Goal: Information Seeking & Learning: Learn about a topic

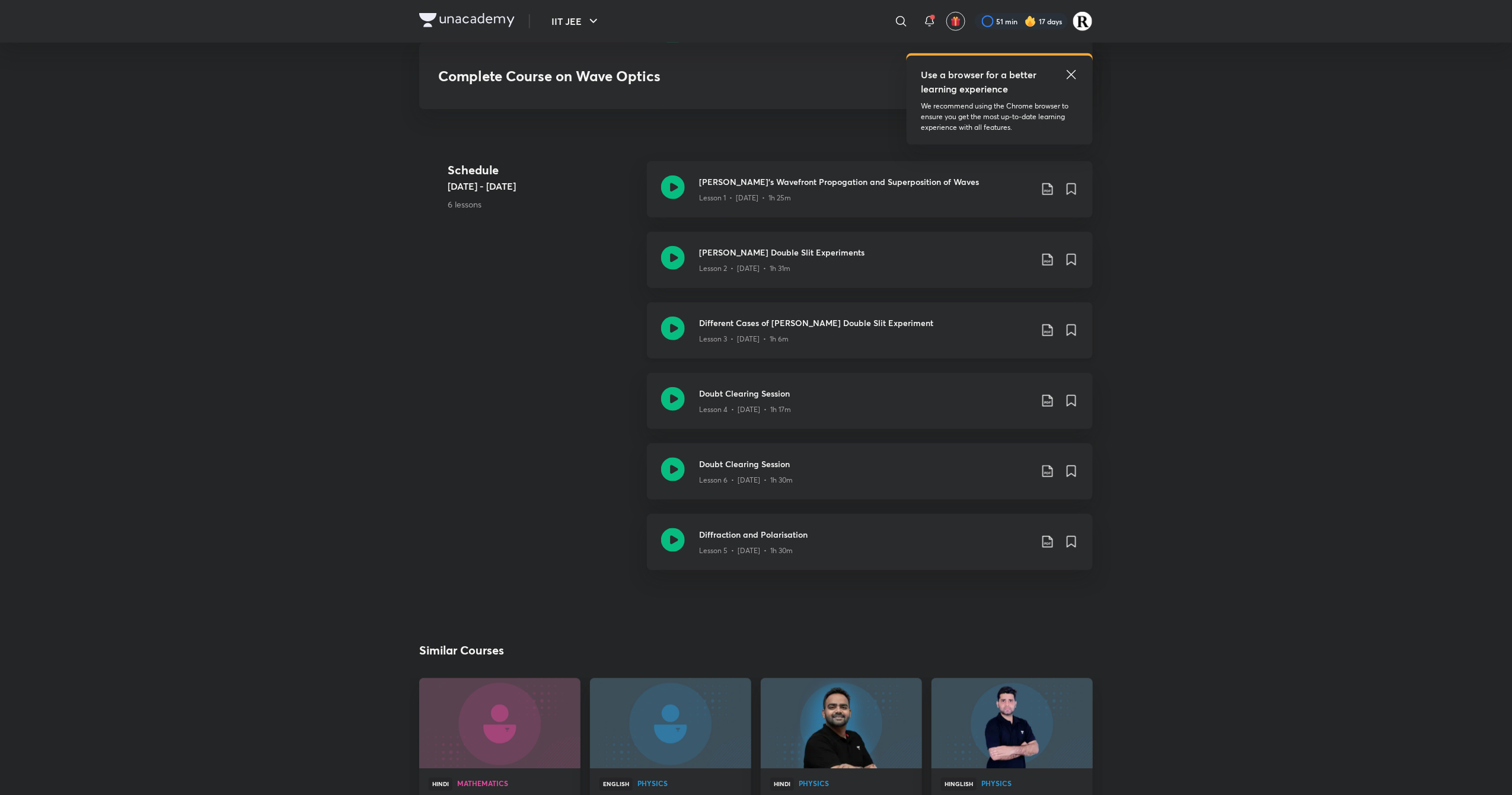
scroll to position [424, 0]
click at [669, 321] on icon at bounding box center [673, 328] width 24 height 24
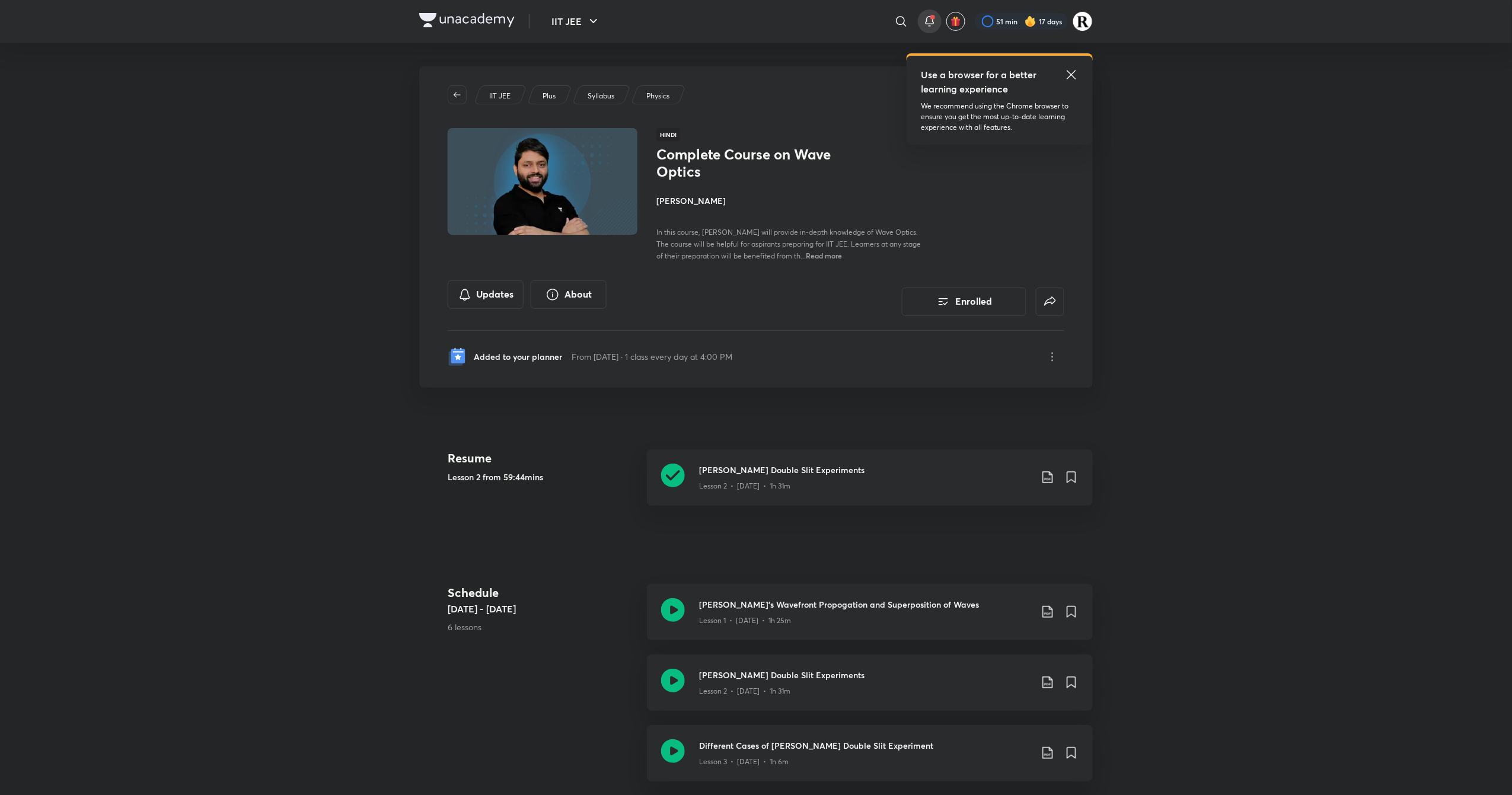
click at [930, 25] on icon at bounding box center [929, 21] width 14 height 14
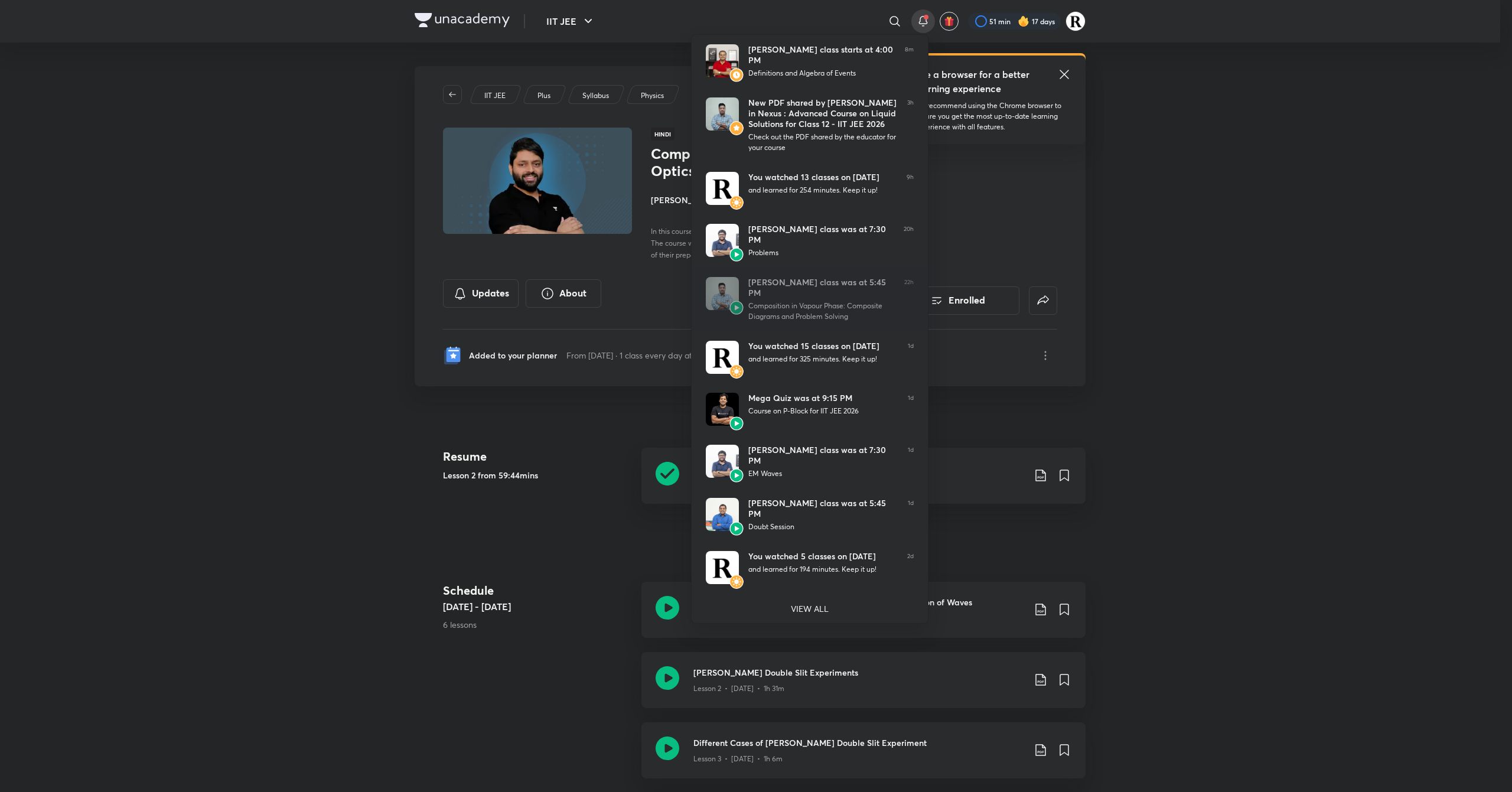
click at [1274, 334] on div at bounding box center [756, 396] width 1512 height 792
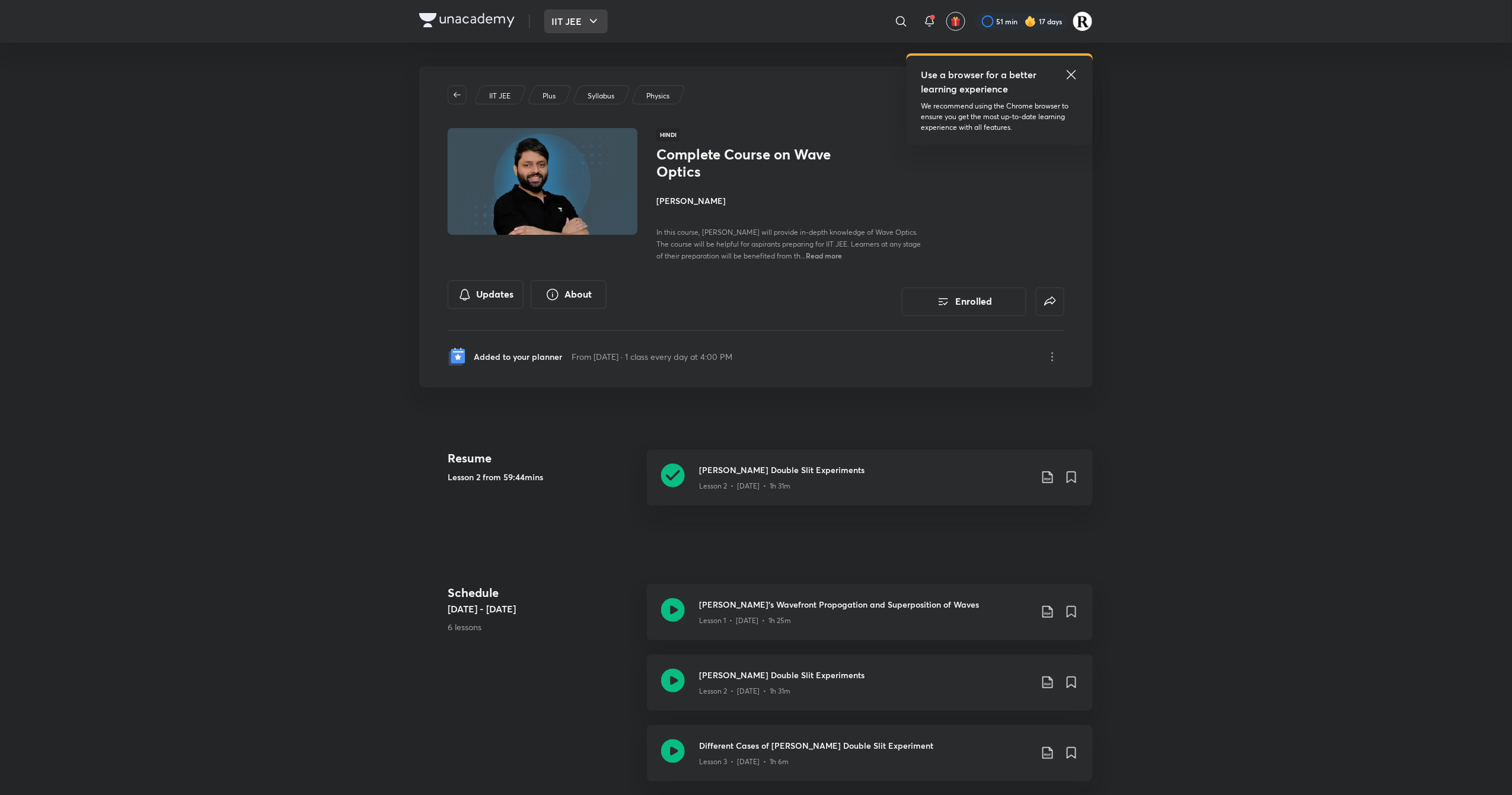
click at [549, 13] on button "IIT JEE" at bounding box center [576, 21] width 63 height 24
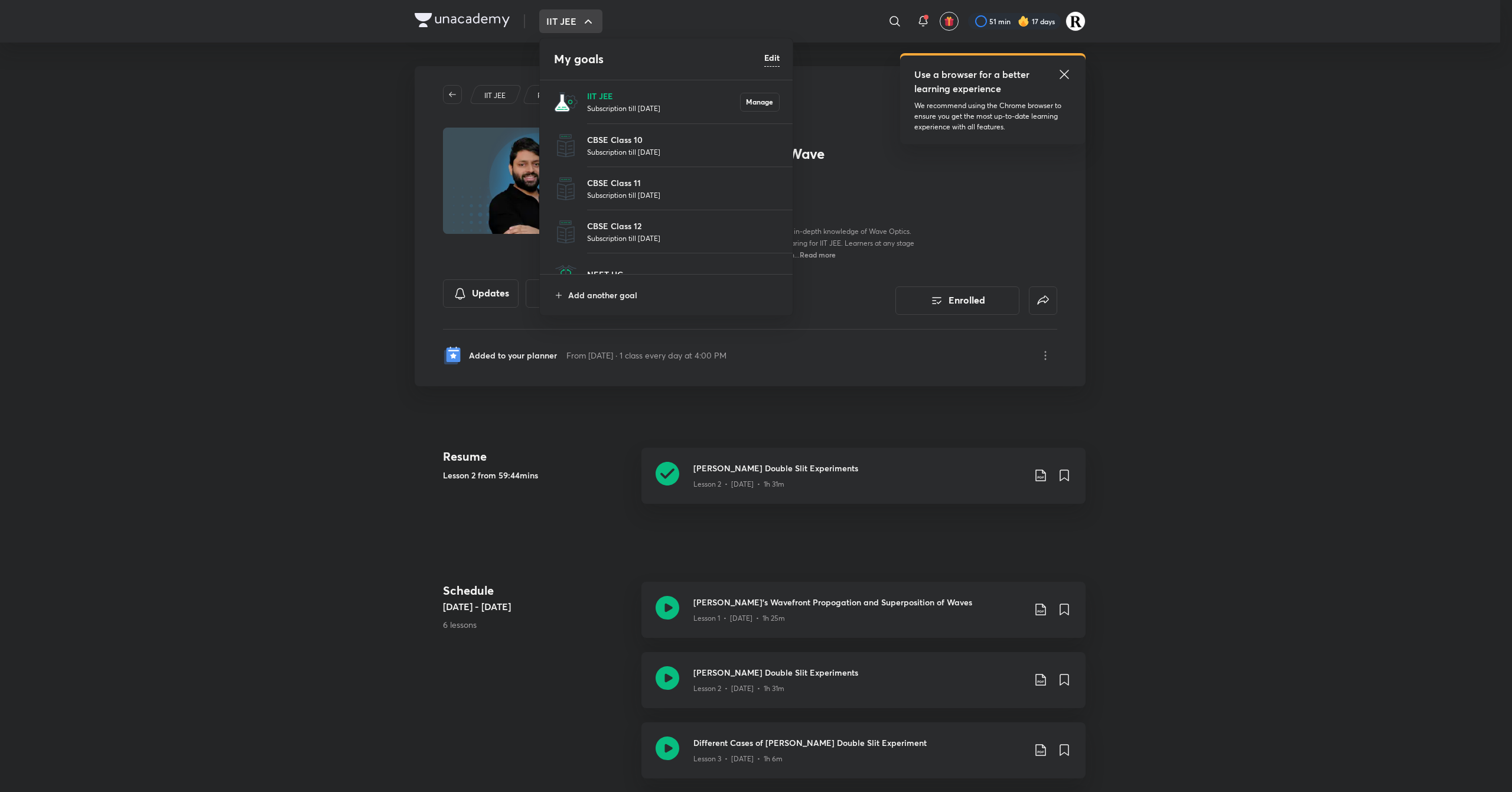
click at [610, 90] on p "IIT JEE" at bounding box center [663, 96] width 153 height 12
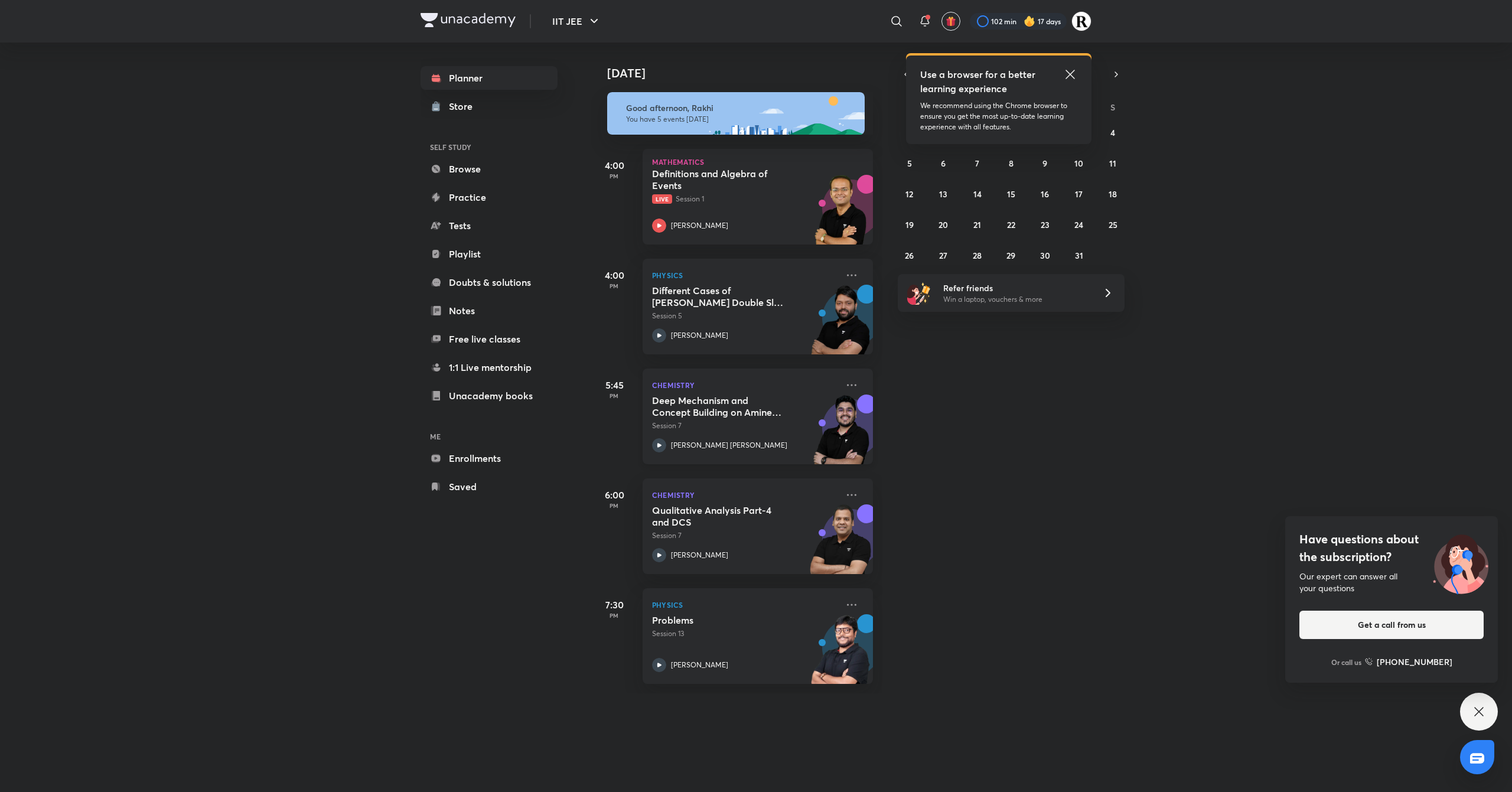
click at [664, 448] on icon at bounding box center [659, 445] width 14 height 14
click at [845, 383] on icon at bounding box center [851, 385] width 14 height 14
click at [926, 477] on li "Go to course page" at bounding box center [922, 465] width 117 height 26
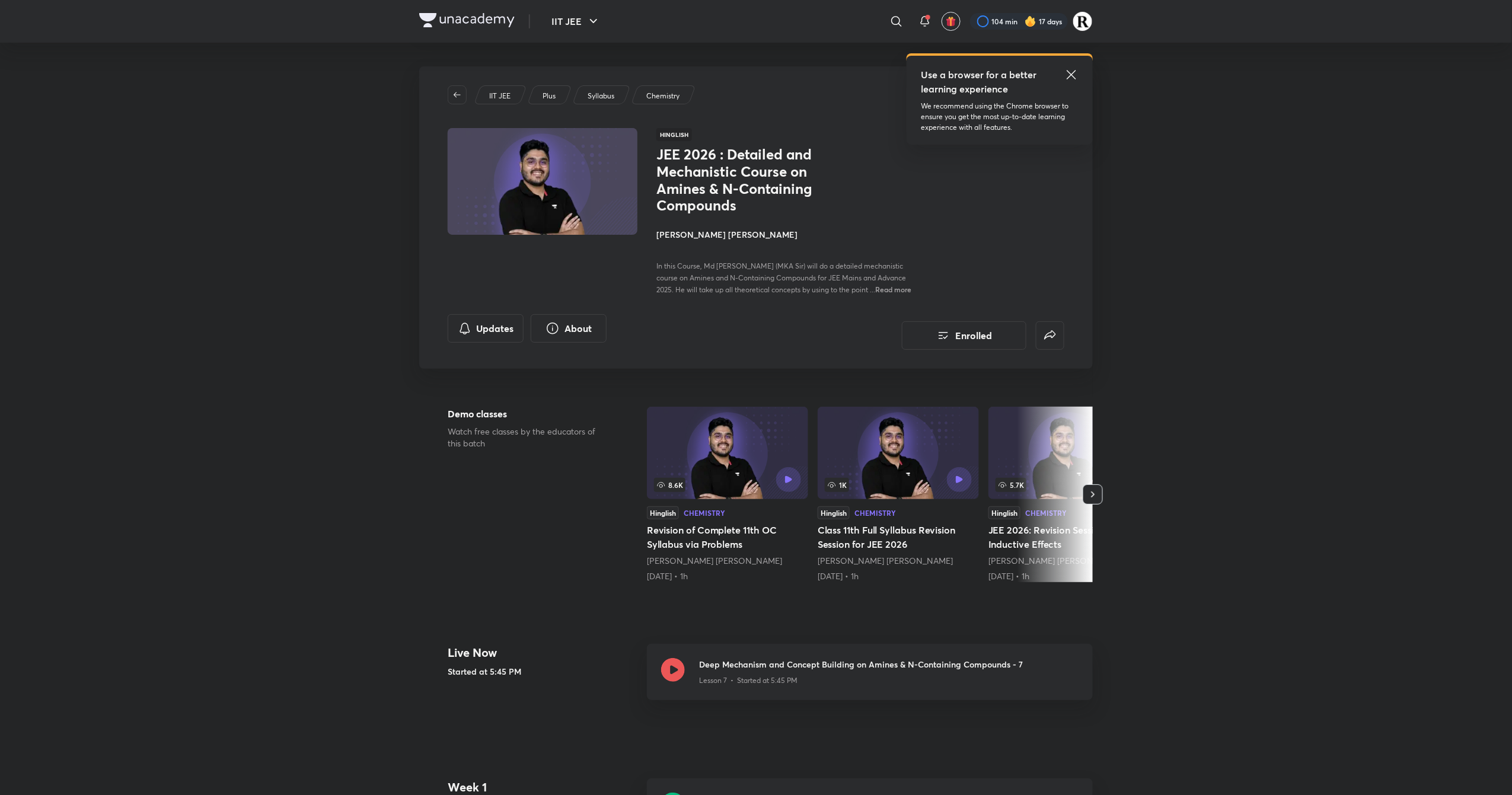
click at [663, 230] on h4 "[PERSON_NAME] [PERSON_NAME]" at bounding box center [789, 234] width 266 height 12
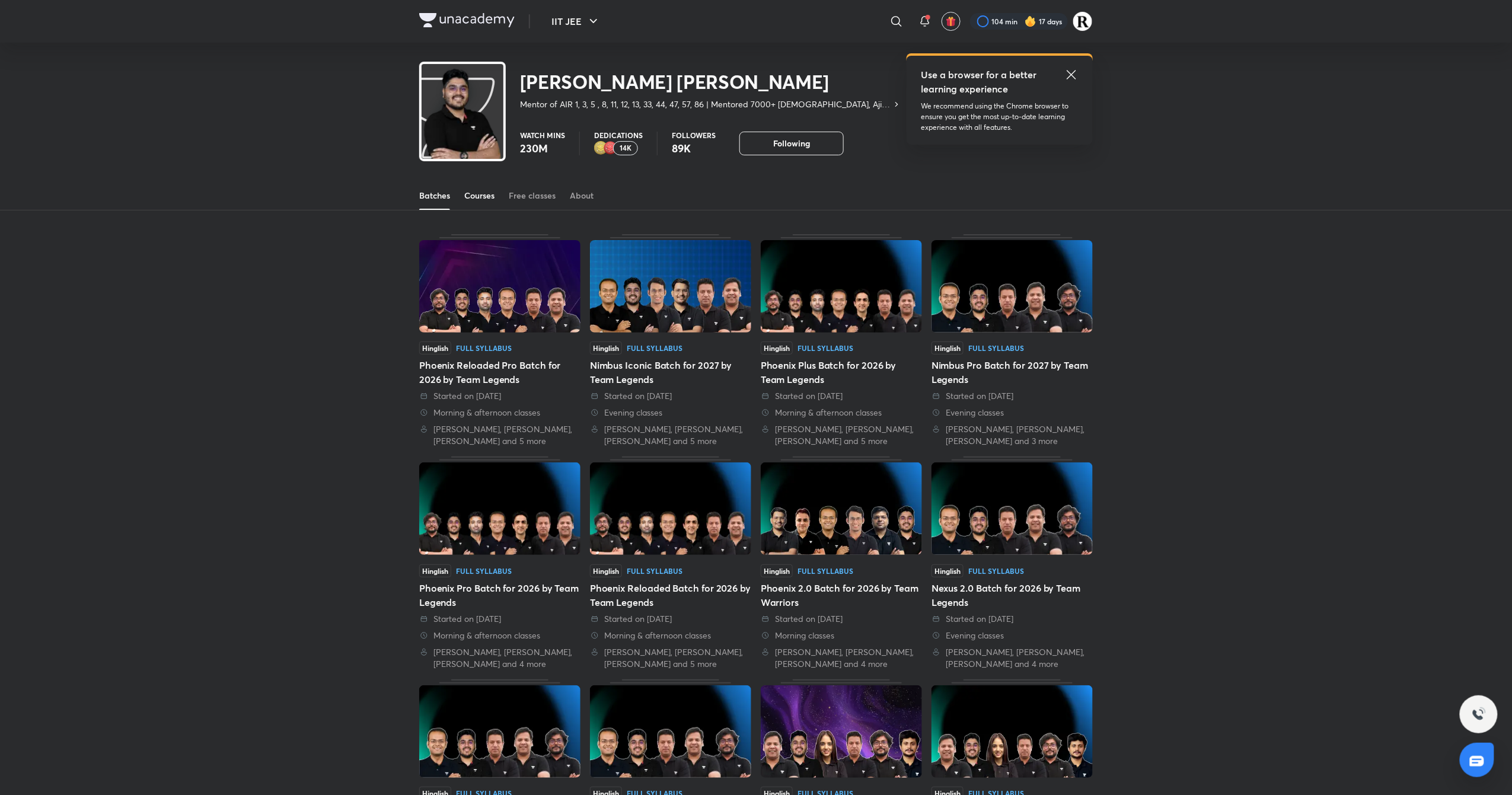
click at [485, 194] on div "Courses" at bounding box center [479, 196] width 30 height 12
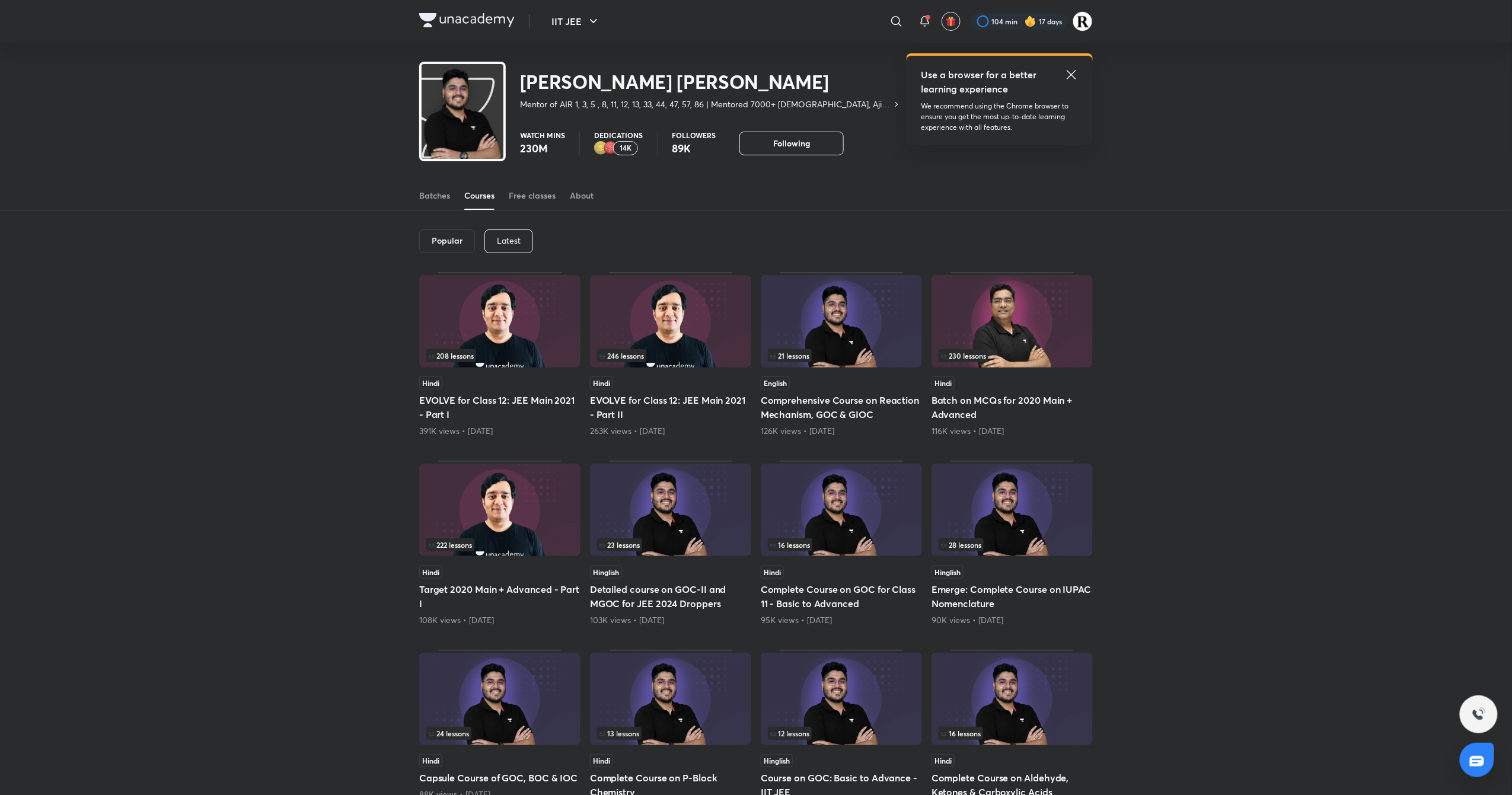
click at [516, 235] on div "Latest" at bounding box center [508, 241] width 49 height 24
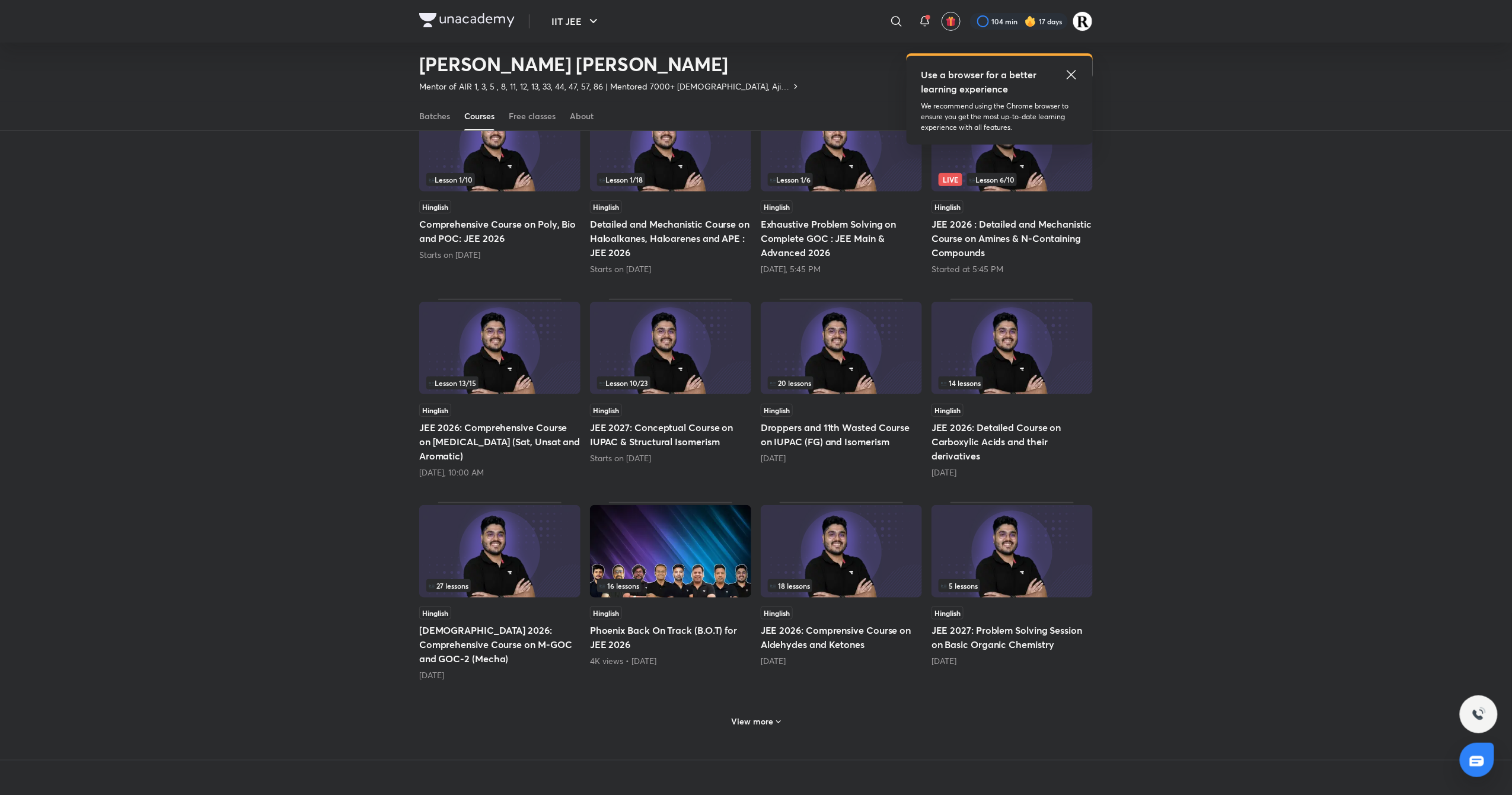
scroll to position [142, 0]
click at [830, 513] on img at bounding box center [842, 551] width 161 height 92
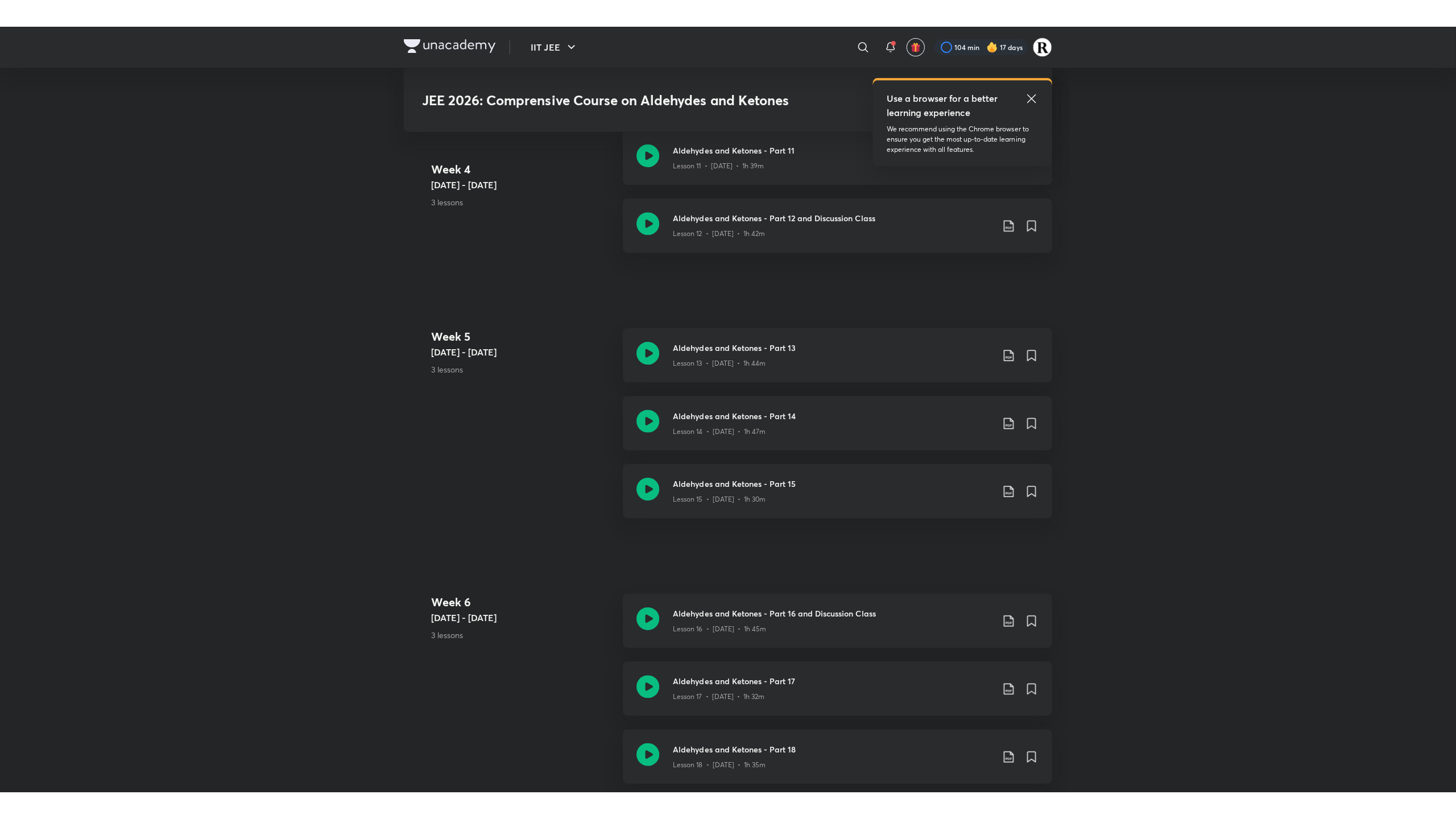
scroll to position [1602, 0]
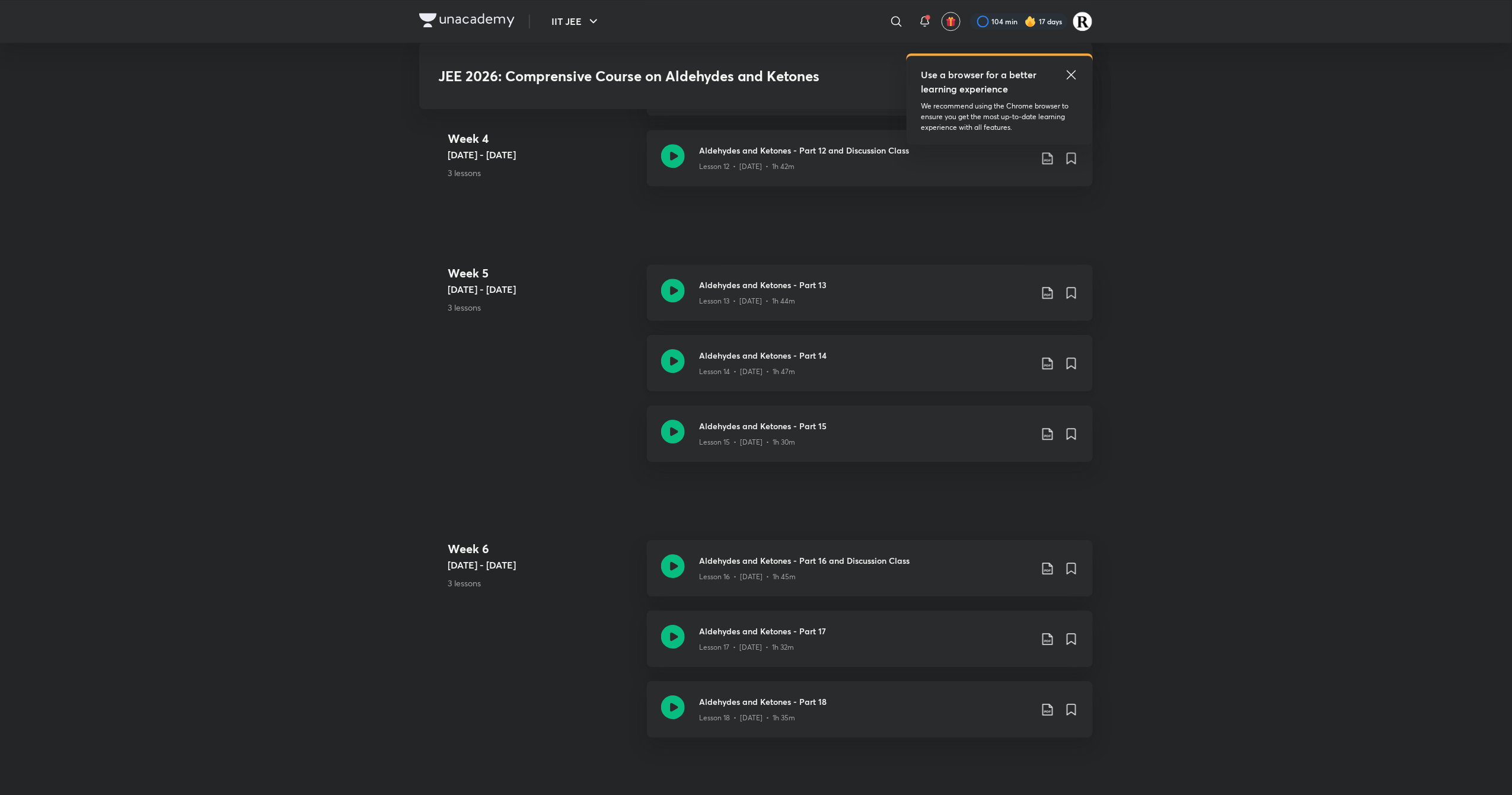
click at [674, 359] on icon at bounding box center [673, 360] width 24 height 24
